Goal: Transaction & Acquisition: Purchase product/service

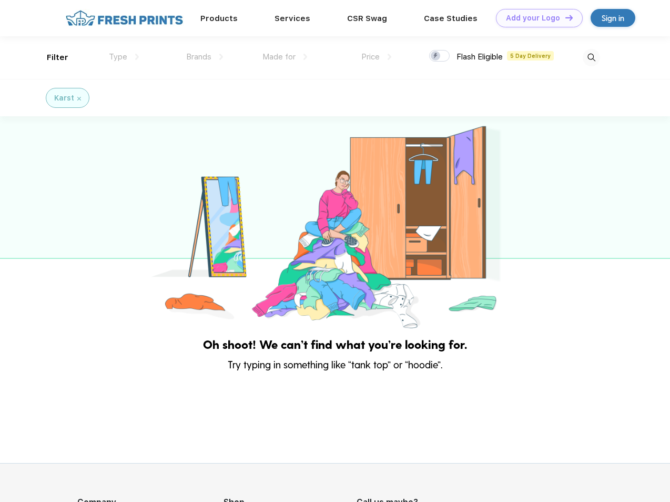
click at [536, 18] on link "Add your Logo Design Tool" at bounding box center [539, 18] width 87 height 18
click at [0, 0] on div "Design Tool" at bounding box center [0, 0] width 0 height 0
click at [565, 17] on link "Add your Logo Design Tool" at bounding box center [539, 18] width 87 height 18
click at [51, 57] on div "Filter" at bounding box center [58, 58] width 22 height 12
click at [124, 57] on span "Type" at bounding box center [118, 56] width 18 height 9
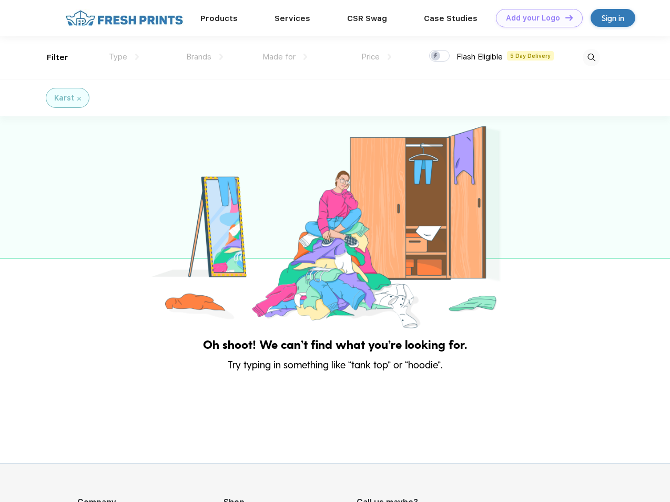
click at [205, 57] on span "Brands" at bounding box center [198, 56] width 25 height 9
click at [285, 57] on span "Made for" at bounding box center [279, 56] width 33 height 9
click at [377, 57] on span "Price" at bounding box center [371, 56] width 18 height 9
click at [440, 56] on div at bounding box center [439, 56] width 21 height 12
click at [436, 56] on input "checkbox" at bounding box center [432, 52] width 7 height 7
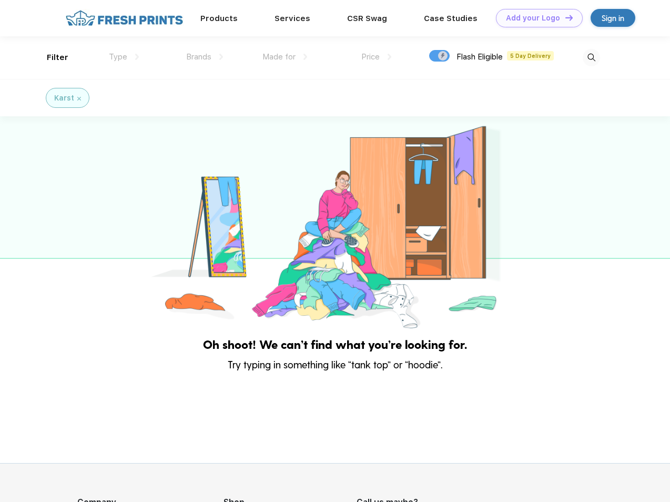
click at [591, 57] on img at bounding box center [591, 57] width 17 height 17
